Goal: Task Accomplishment & Management: Manage account settings

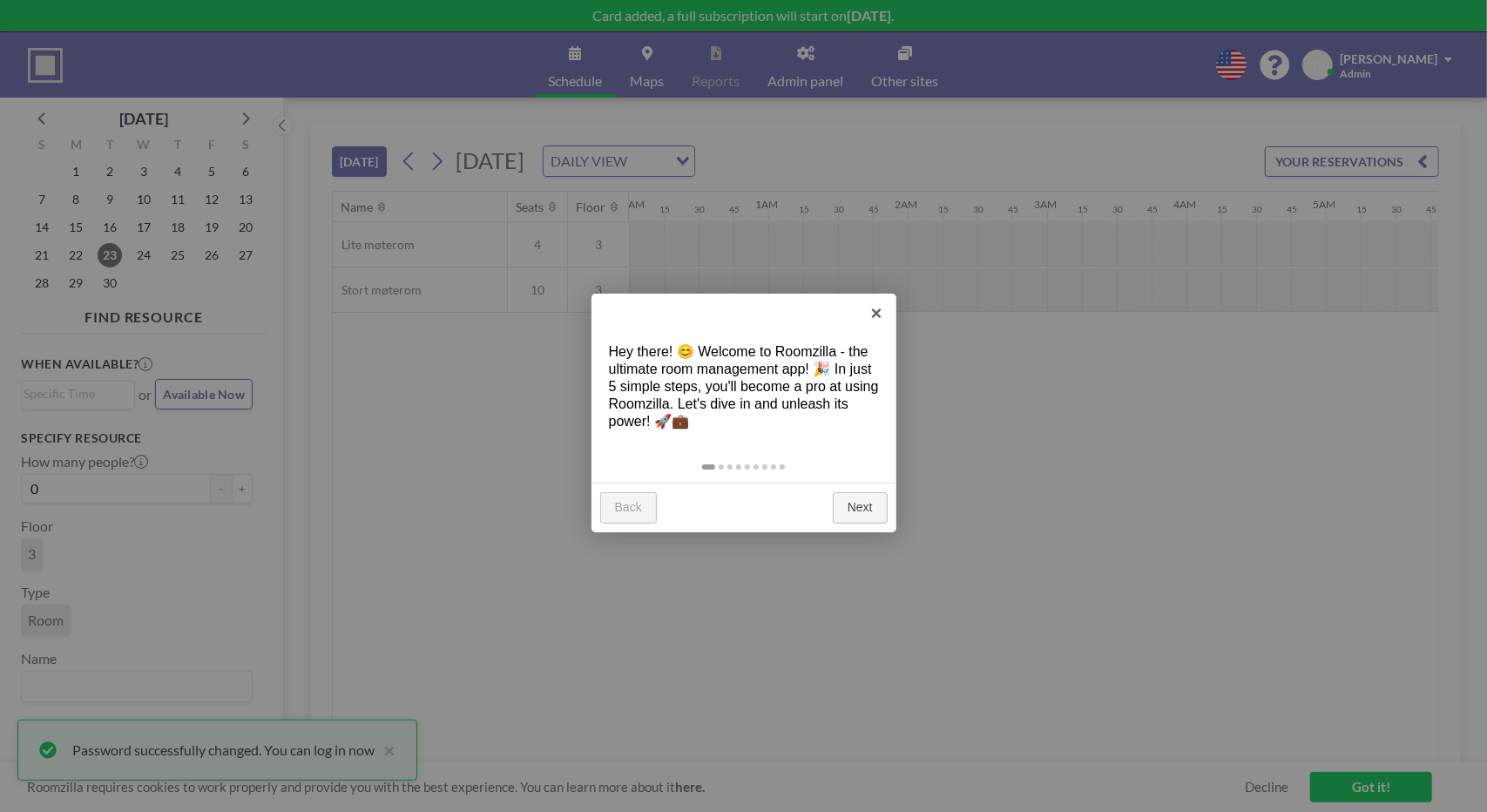
scroll to position [0, 1951]
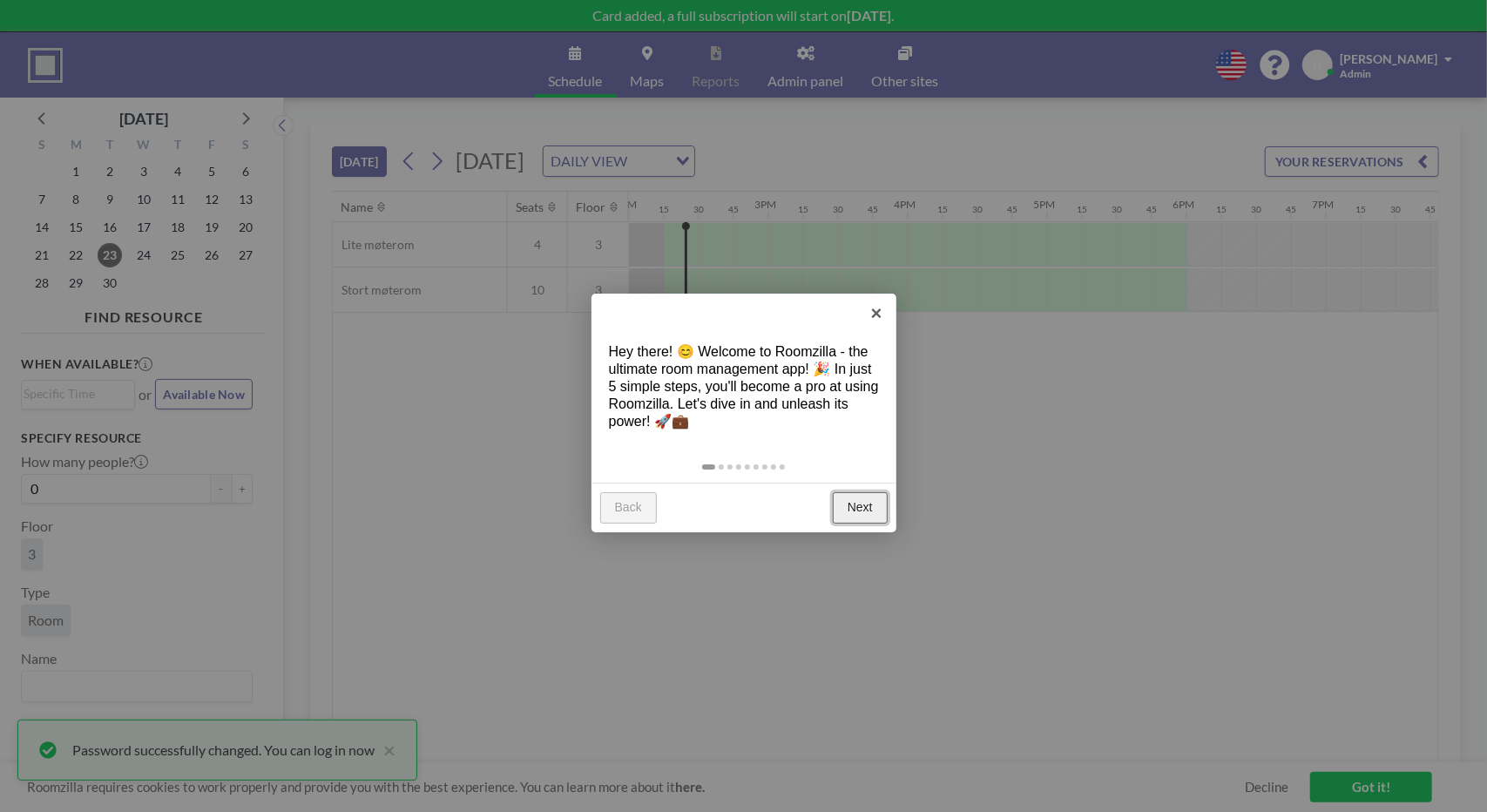
click at [863, 501] on link "Next" at bounding box center [860, 507] width 55 height 31
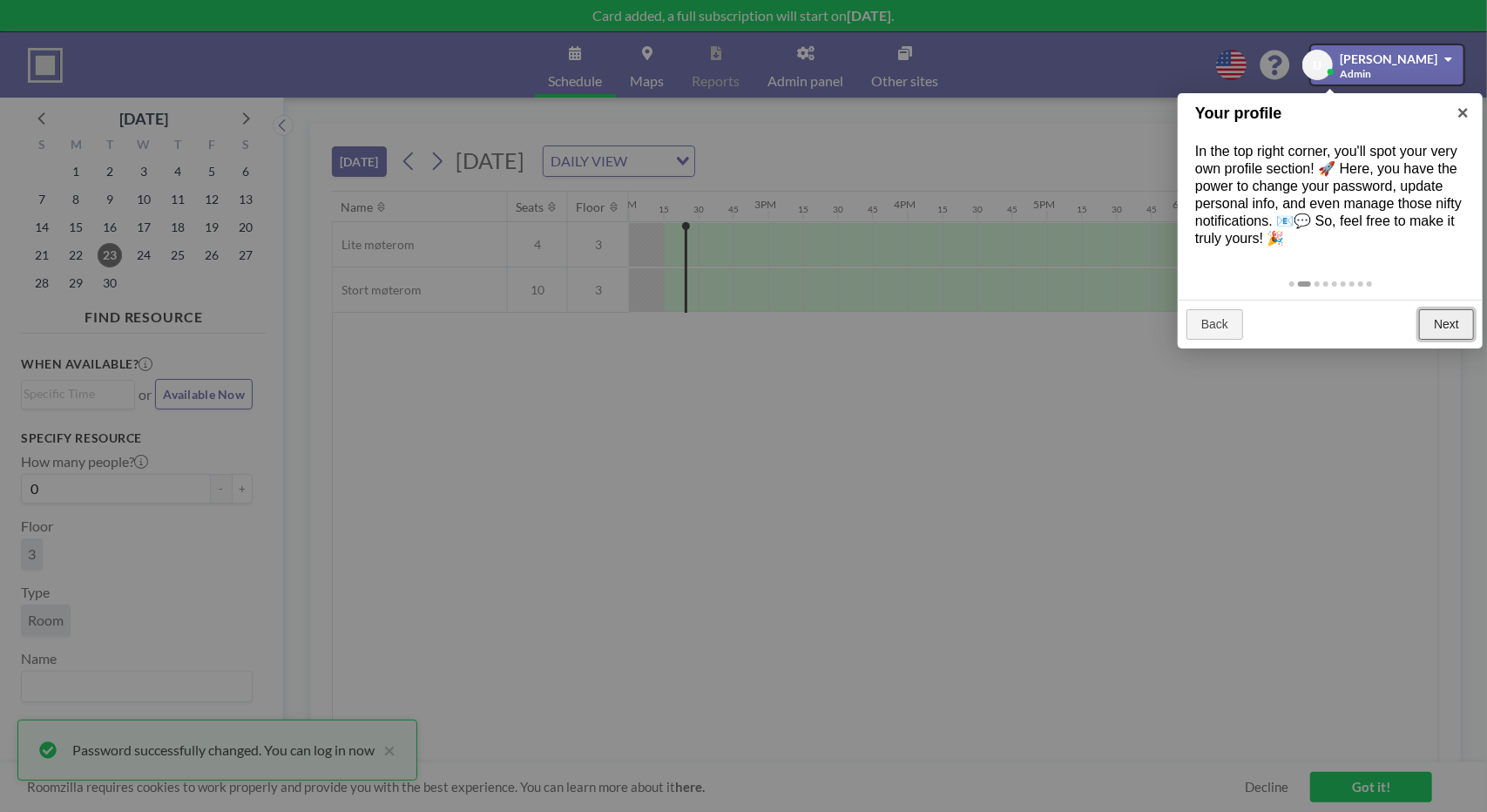
click at [1441, 316] on link "Next" at bounding box center [1446, 324] width 55 height 31
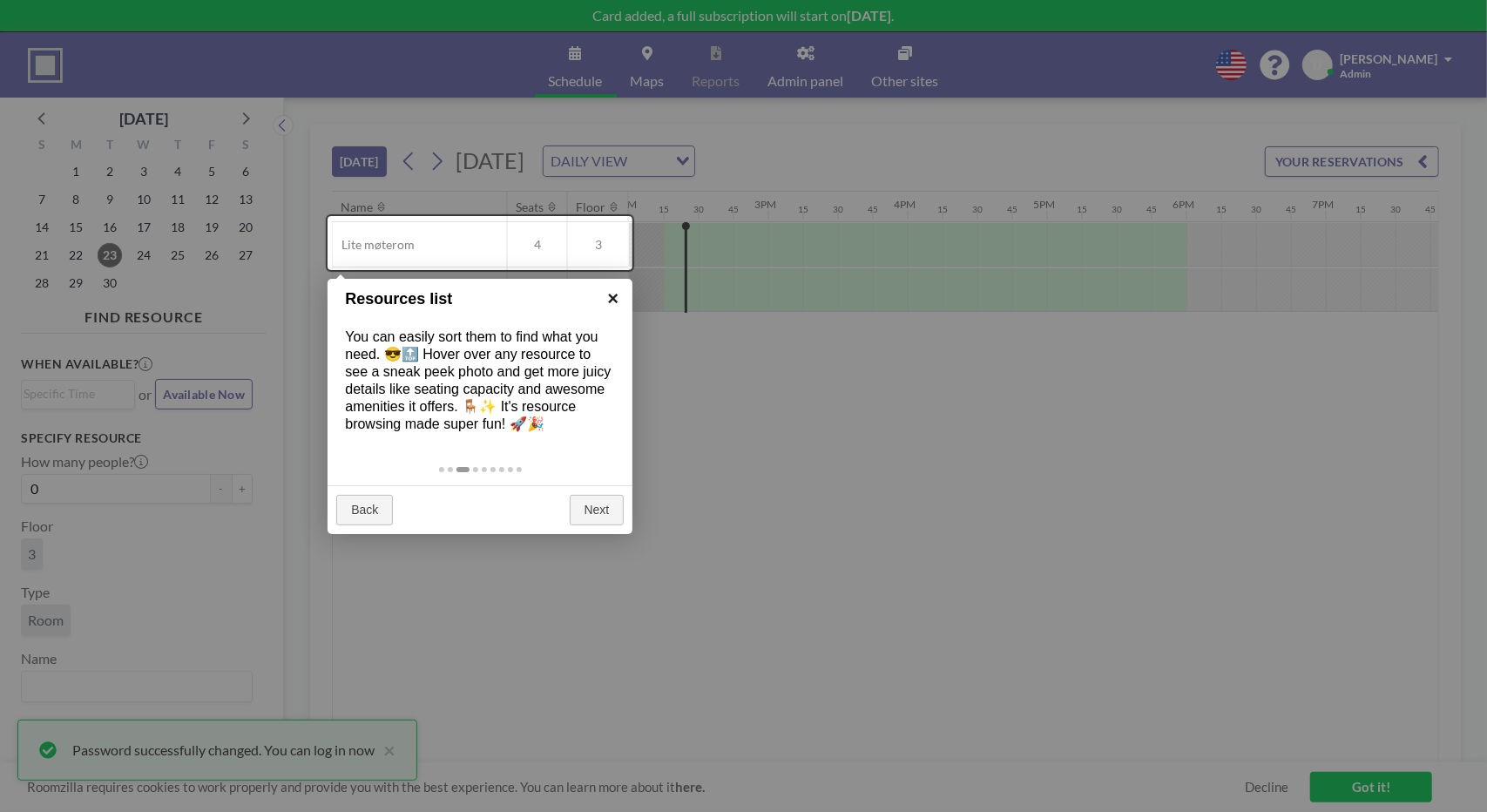
click at [611, 293] on link "×" at bounding box center [612, 298] width 39 height 39
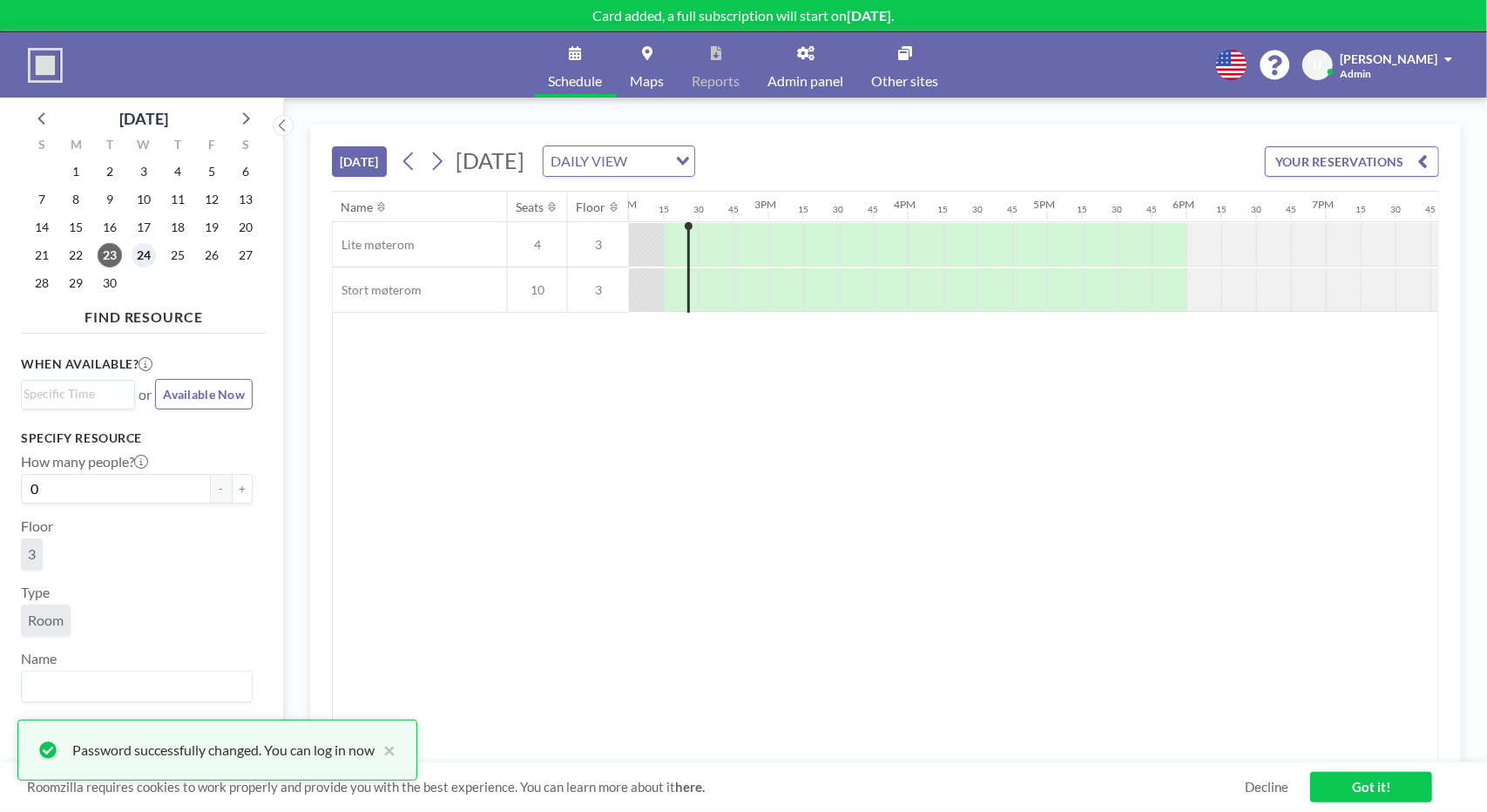
click at [150, 259] on span "24" at bounding box center [144, 255] width 25 height 25
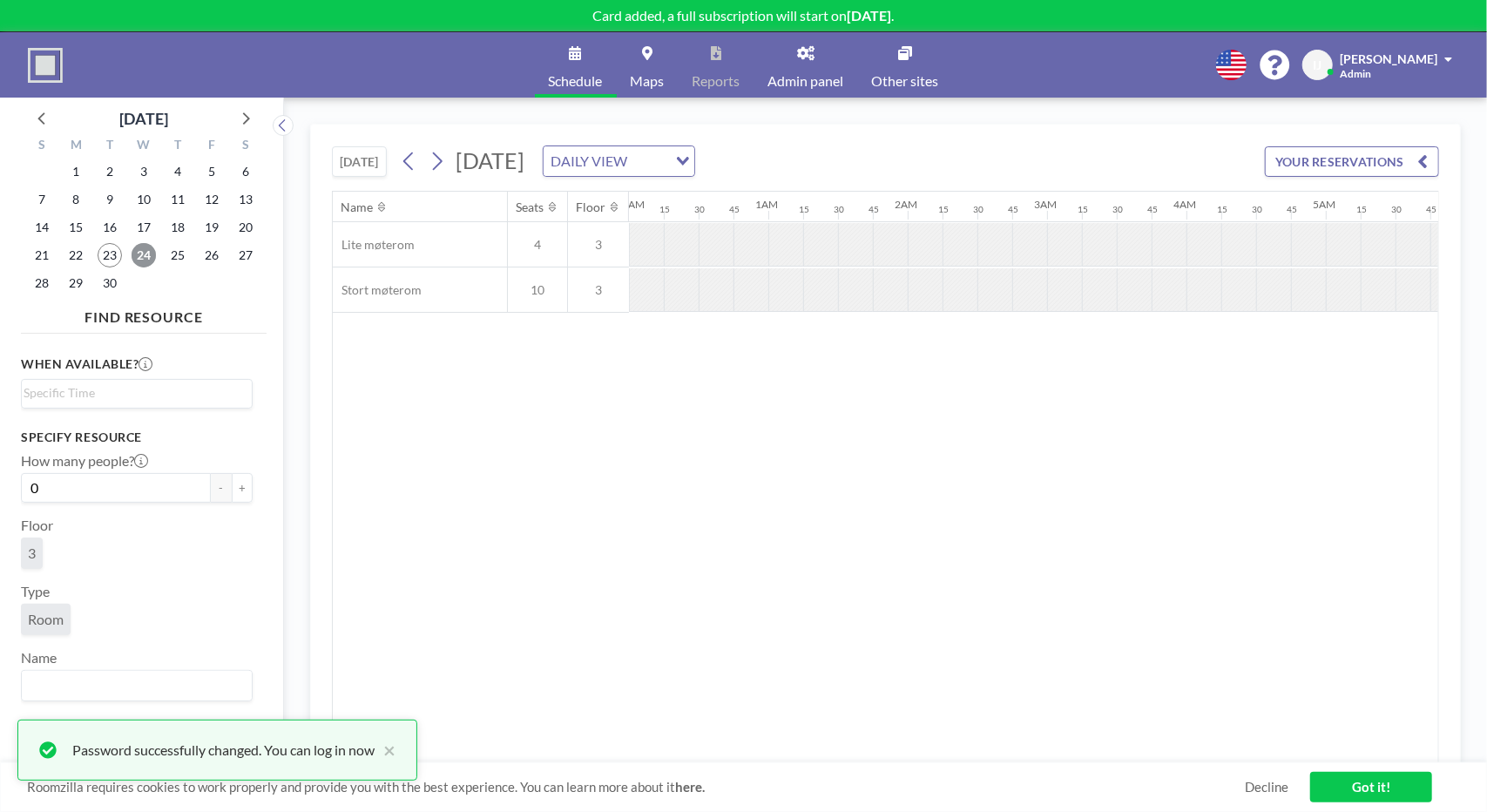
scroll to position [0, 1080]
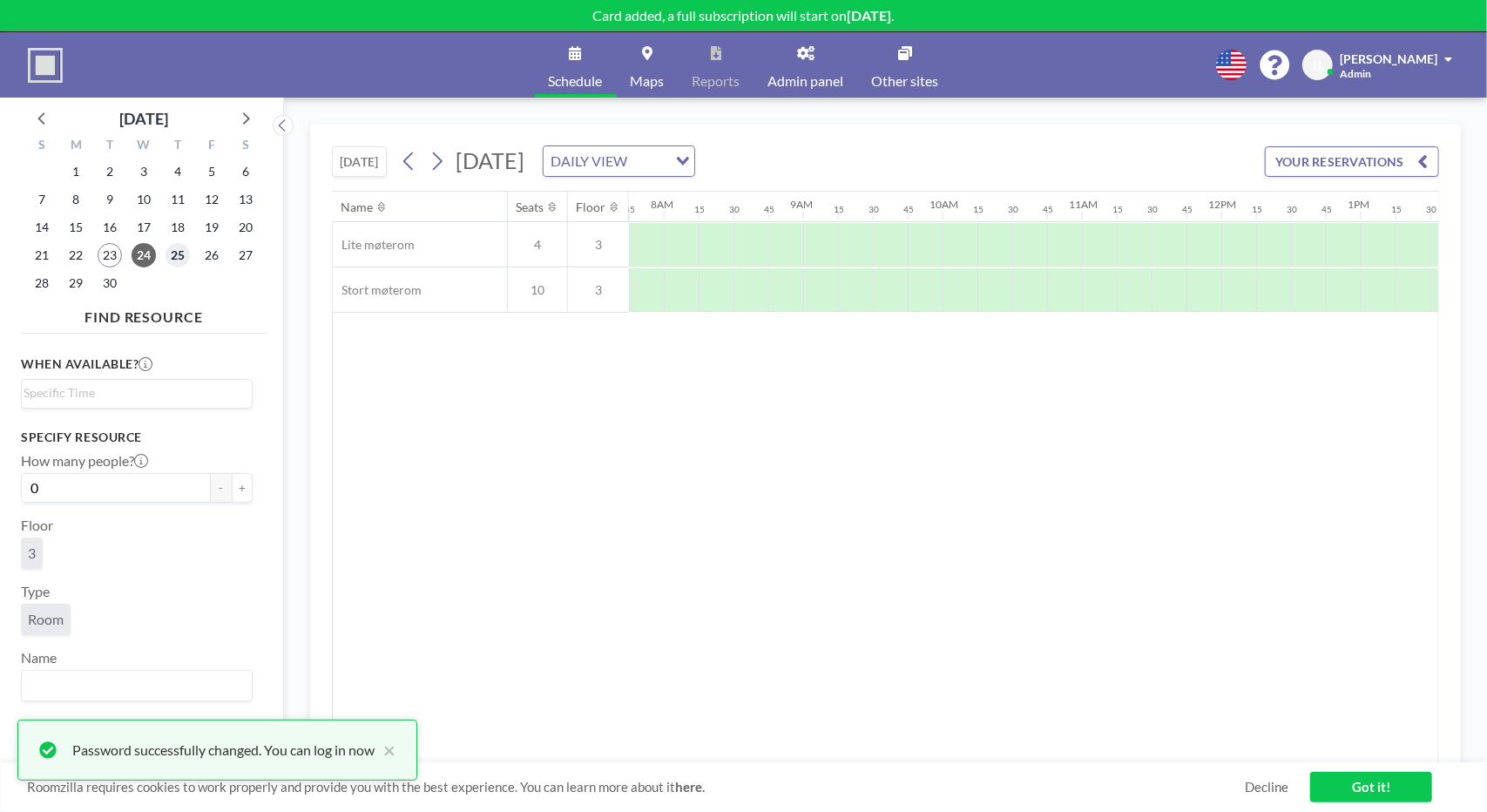
click at [170, 257] on span "25" at bounding box center [178, 255] width 25 height 25
click at [36, 284] on span "28" at bounding box center [42, 284] width 25 height 25
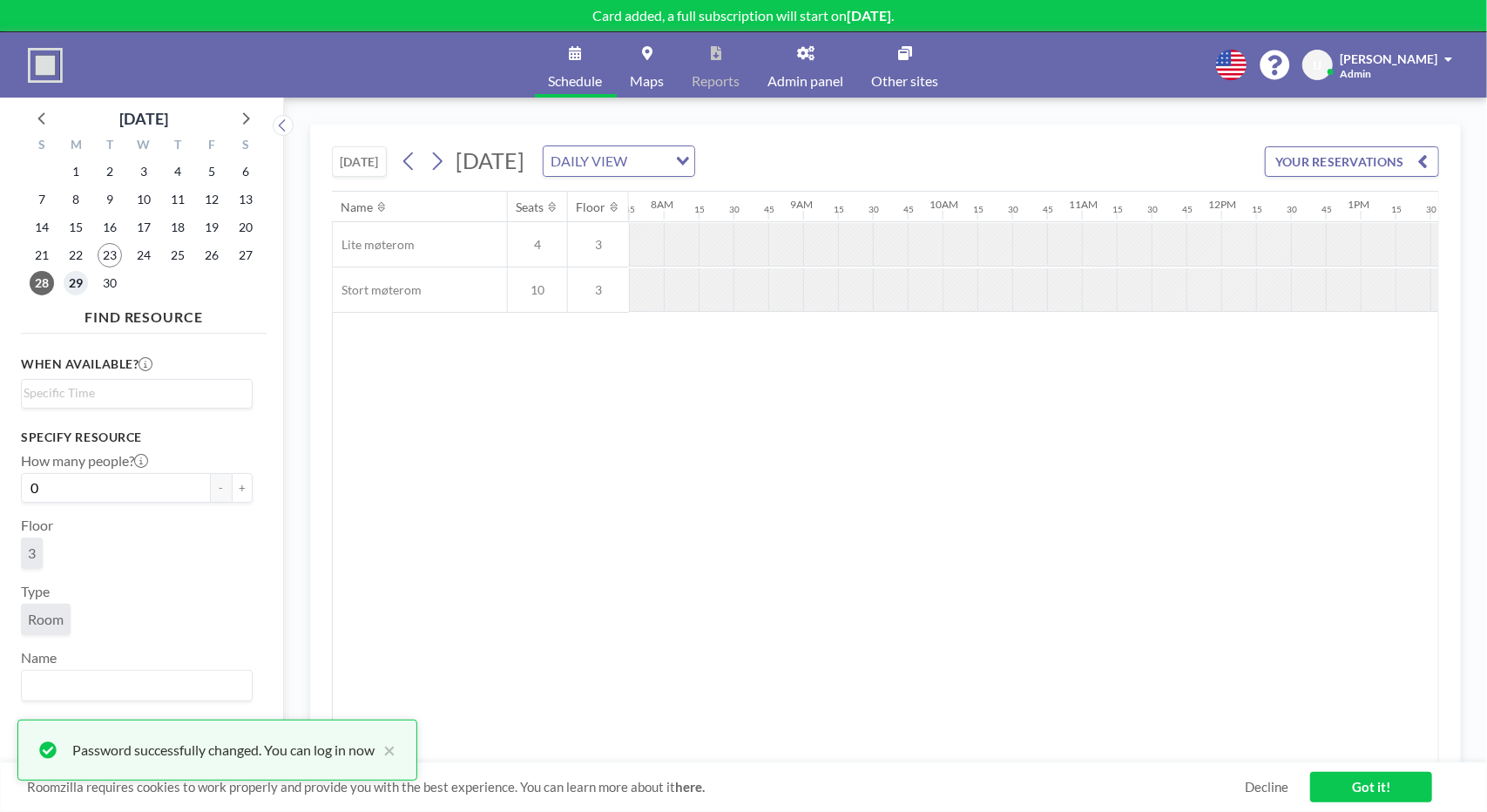
click at [87, 282] on span "29" at bounding box center [76, 284] width 25 height 25
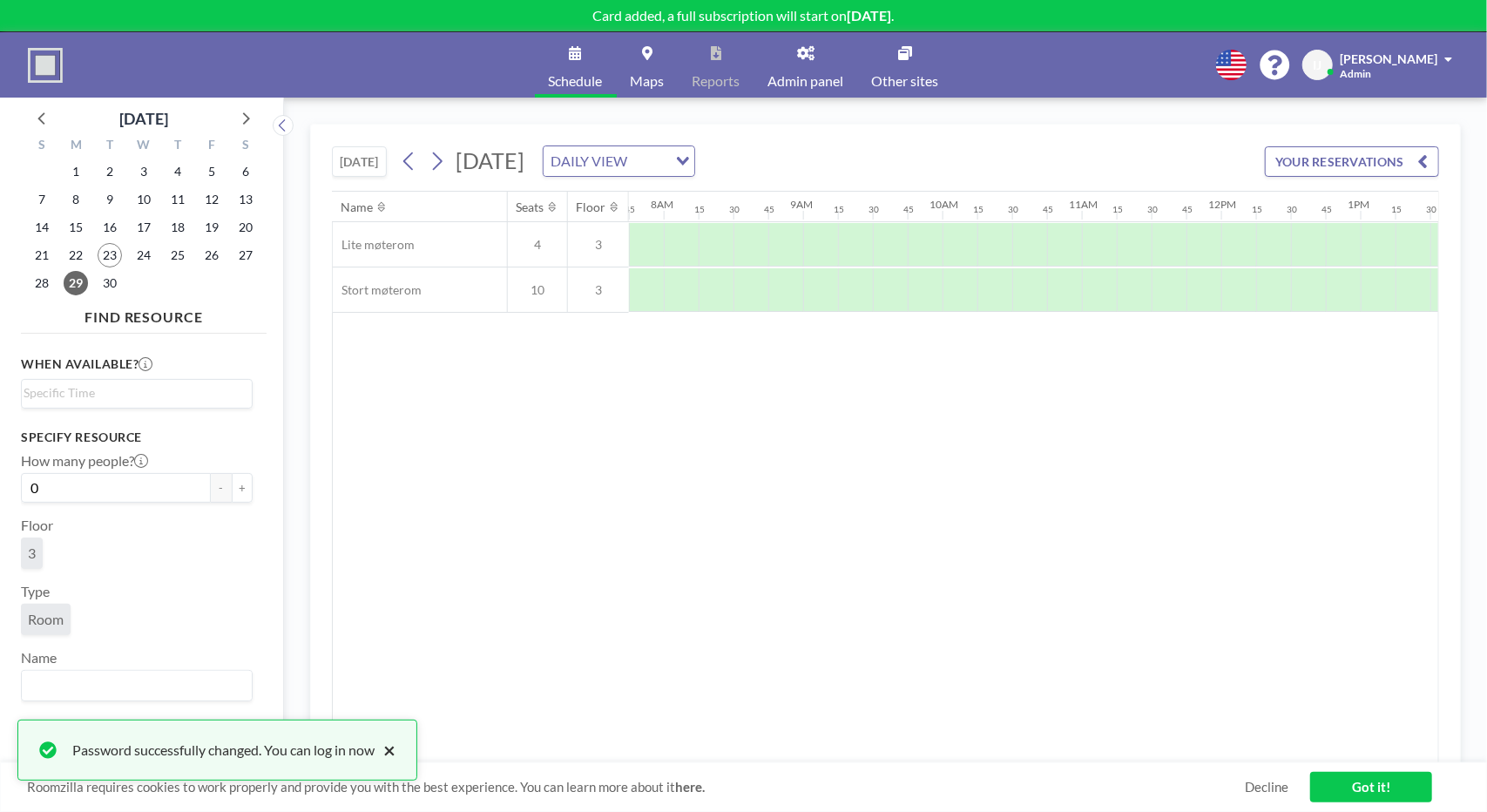
click at [396, 749] on button "×" at bounding box center [385, 750] width 21 height 21
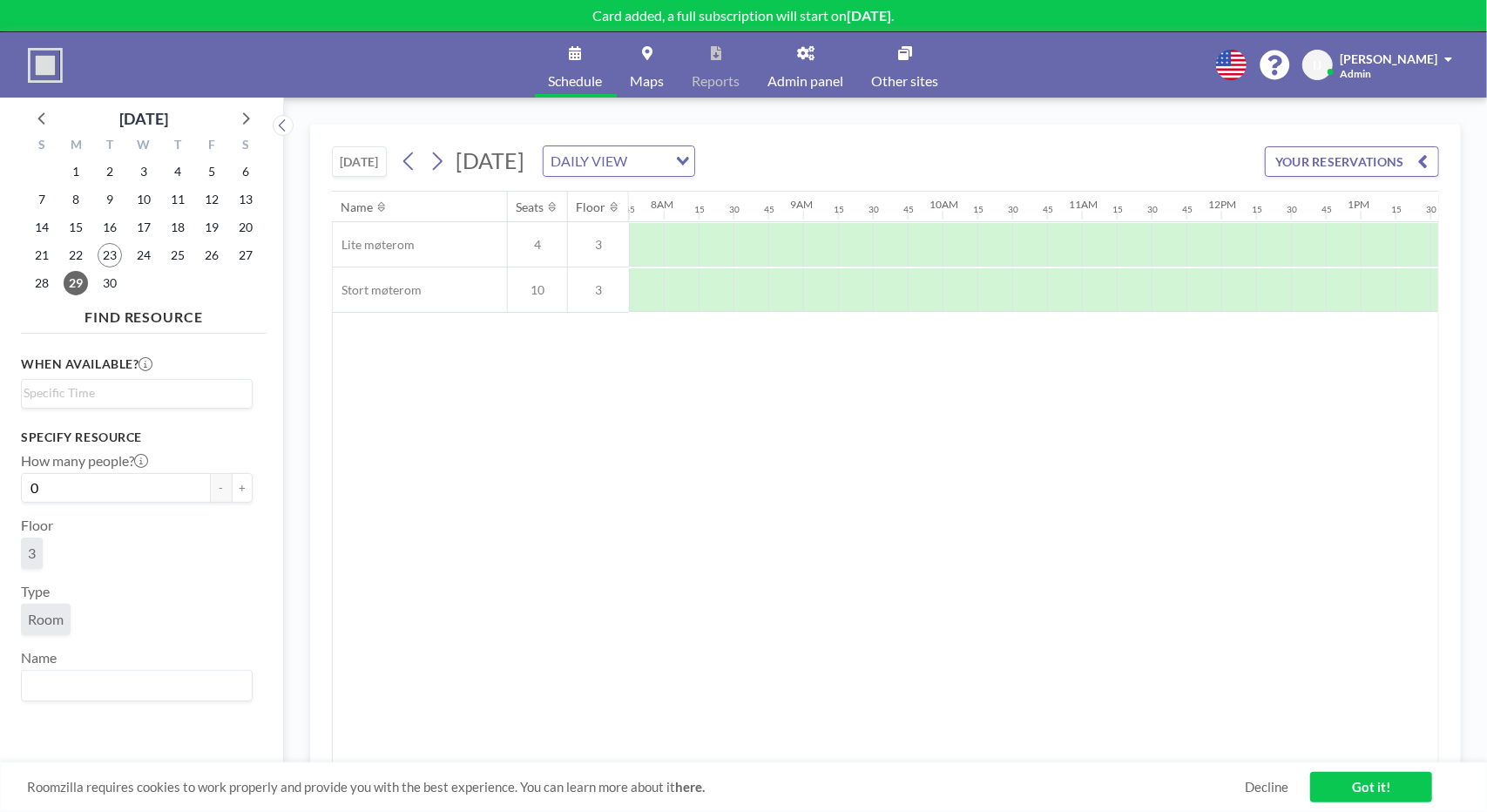
click at [1447, 56] on span at bounding box center [1448, 59] width 8 height 12
click at [1417, 112] on span "Log out" at bounding box center [1400, 118] width 40 height 18
